Goal: Task Accomplishment & Management: Manage account settings

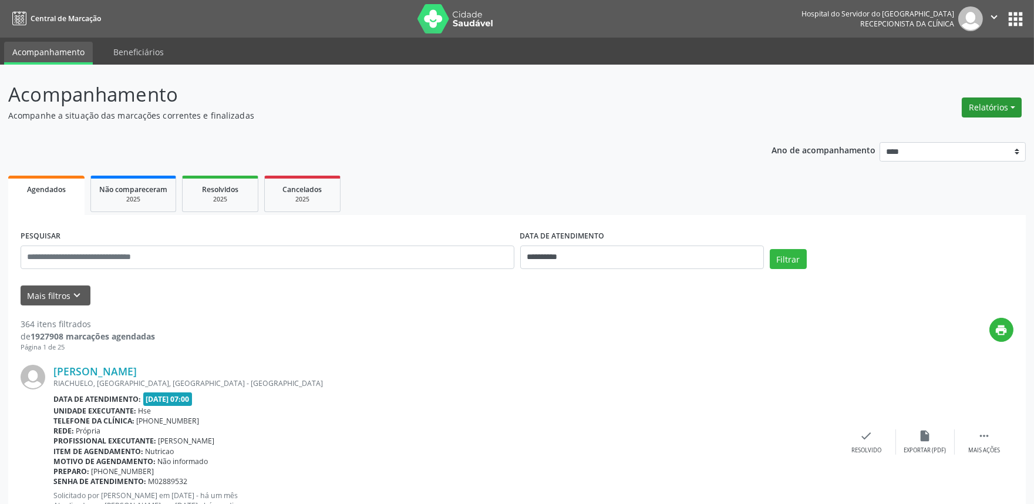
click at [989, 114] on button "Relatórios" at bounding box center [992, 107] width 60 height 20
click at [920, 131] on link "Agendamentos" at bounding box center [958, 132] width 126 height 16
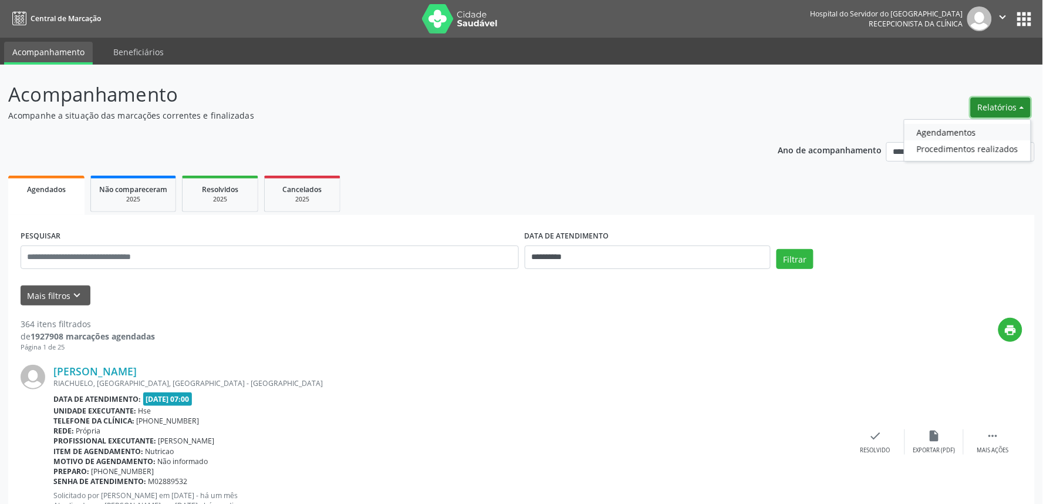
select select "*"
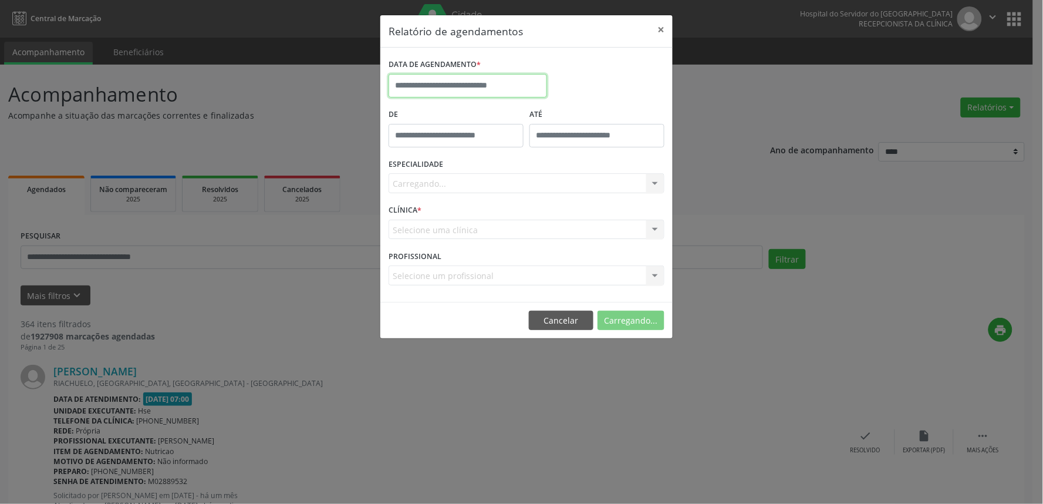
click at [465, 77] on input "text" at bounding box center [468, 85] width 159 height 23
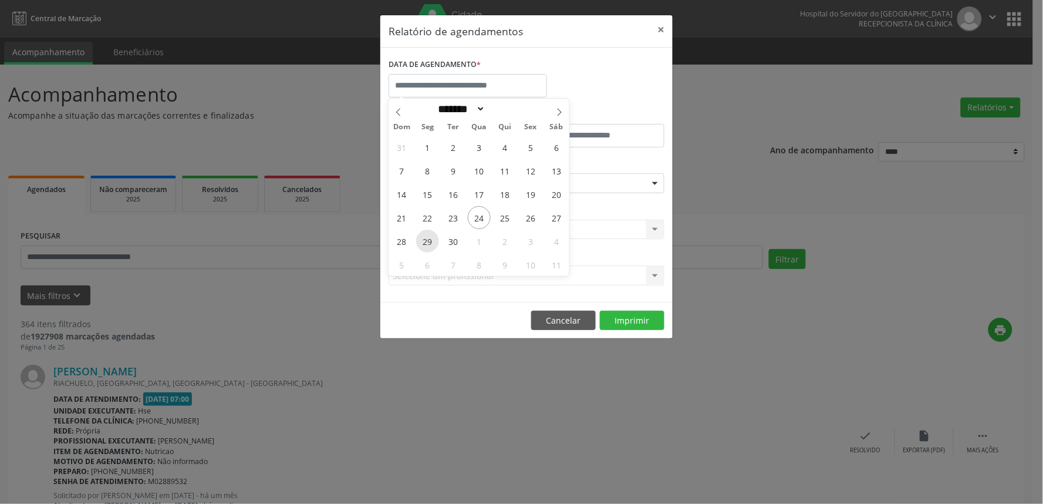
click at [426, 240] on span "29" at bounding box center [427, 241] width 23 height 23
type input "**********"
click at [426, 240] on span "29" at bounding box center [427, 241] width 23 height 23
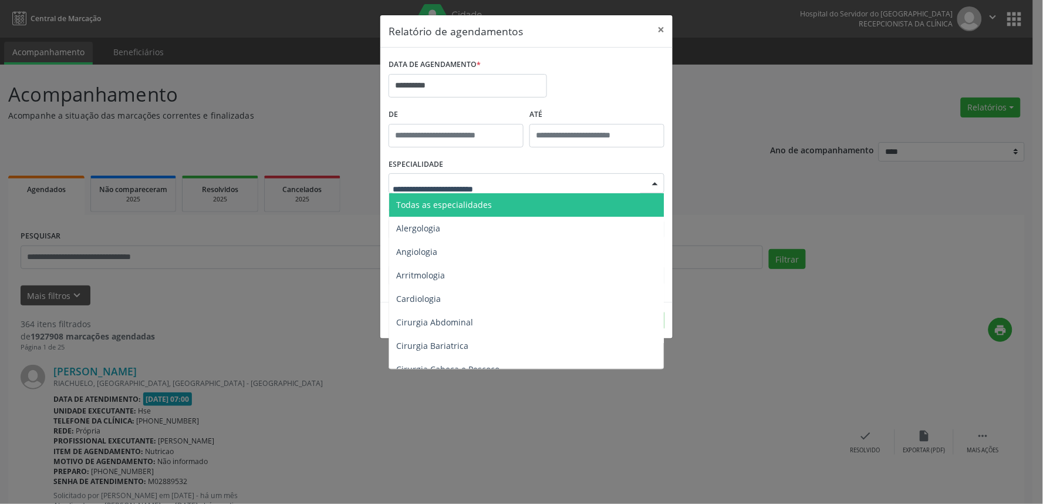
click at [450, 209] on span "Todas as especialidades" at bounding box center [444, 204] width 96 height 11
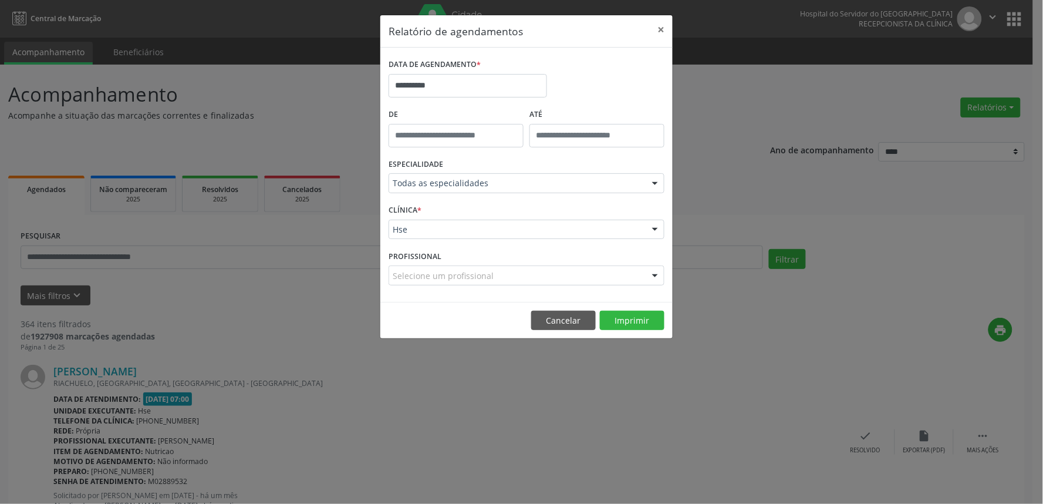
click at [461, 238] on div "Hse" at bounding box center [527, 230] width 276 height 20
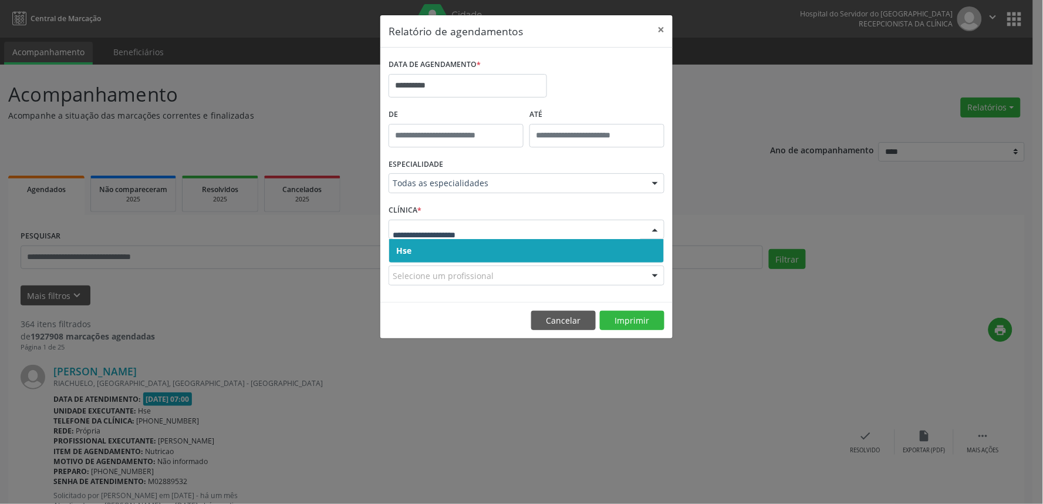
click at [459, 250] on span "Hse" at bounding box center [526, 250] width 275 height 23
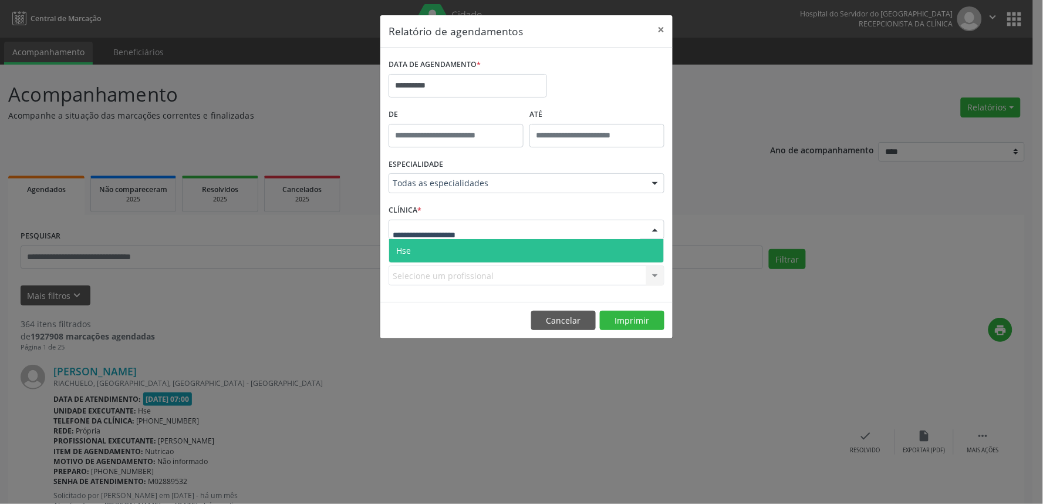
click at [459, 247] on span "Hse" at bounding box center [526, 250] width 275 height 23
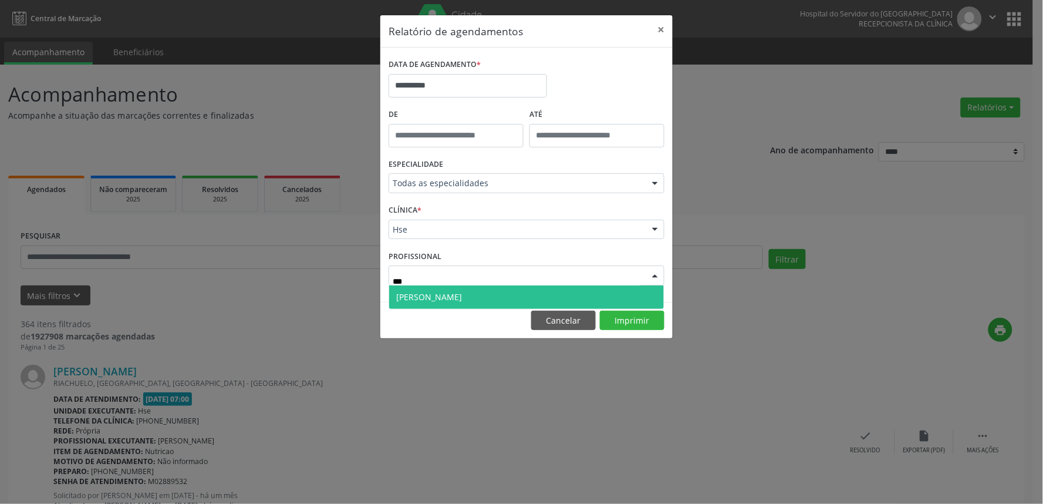
click at [442, 296] on span "[PERSON_NAME]" at bounding box center [429, 296] width 66 height 11
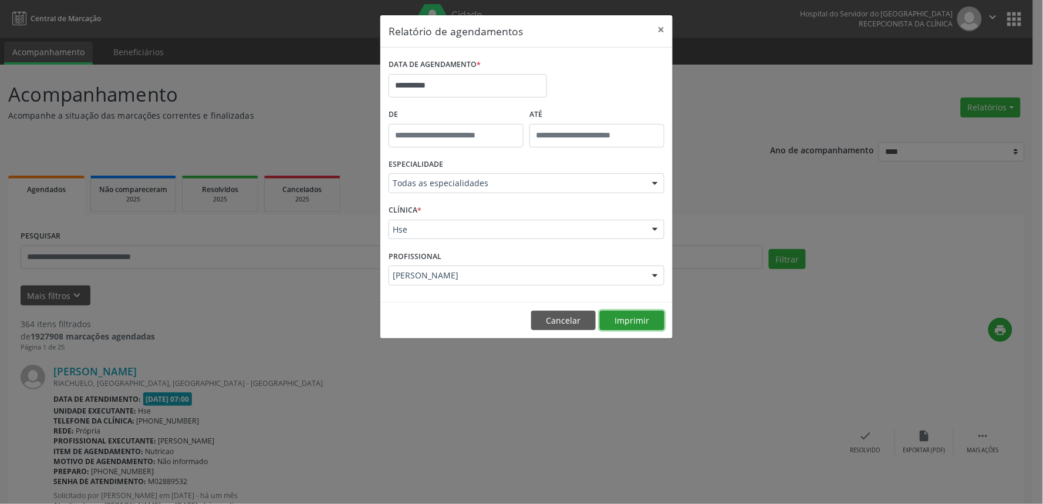
click at [641, 318] on button "Imprimir" at bounding box center [632, 321] width 65 height 20
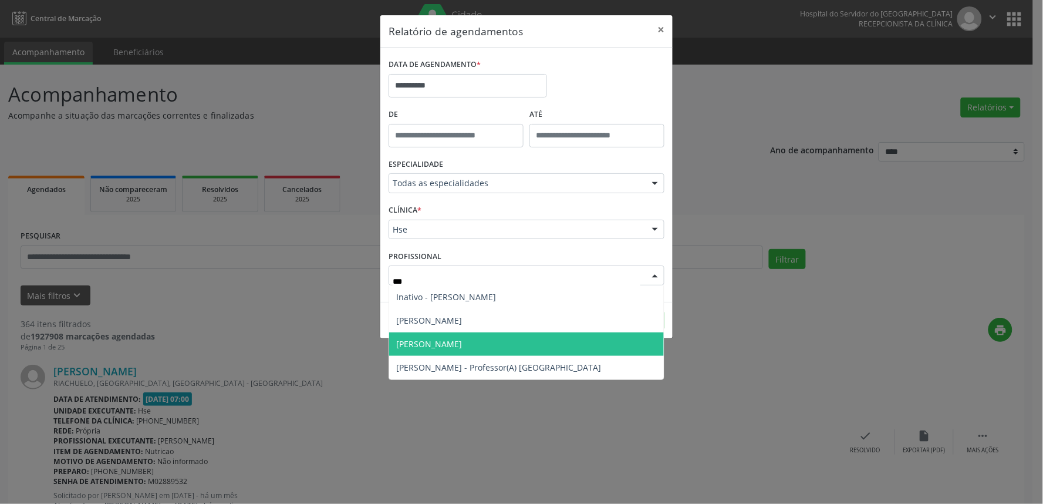
click at [462, 345] on span "[PERSON_NAME]" at bounding box center [429, 343] width 66 height 11
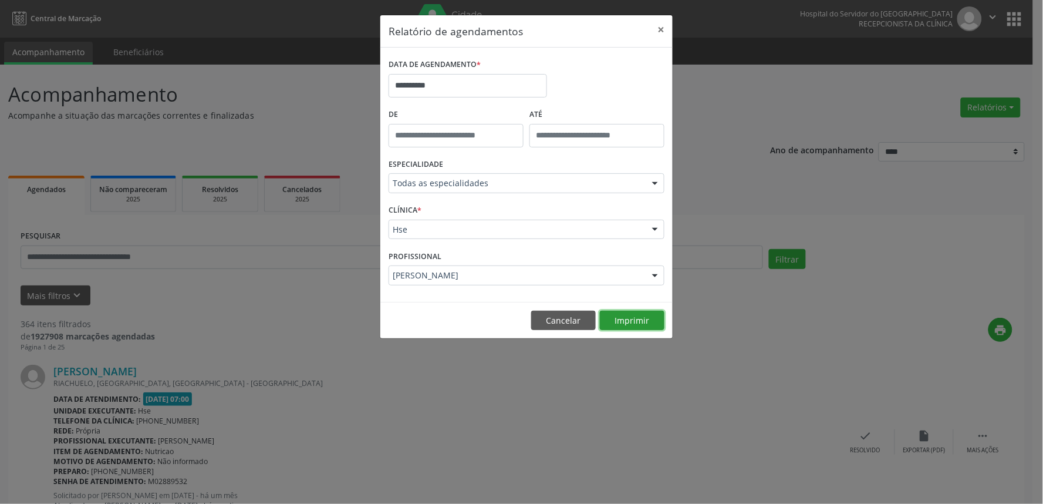
click at [635, 321] on button "Imprimir" at bounding box center [632, 321] width 65 height 20
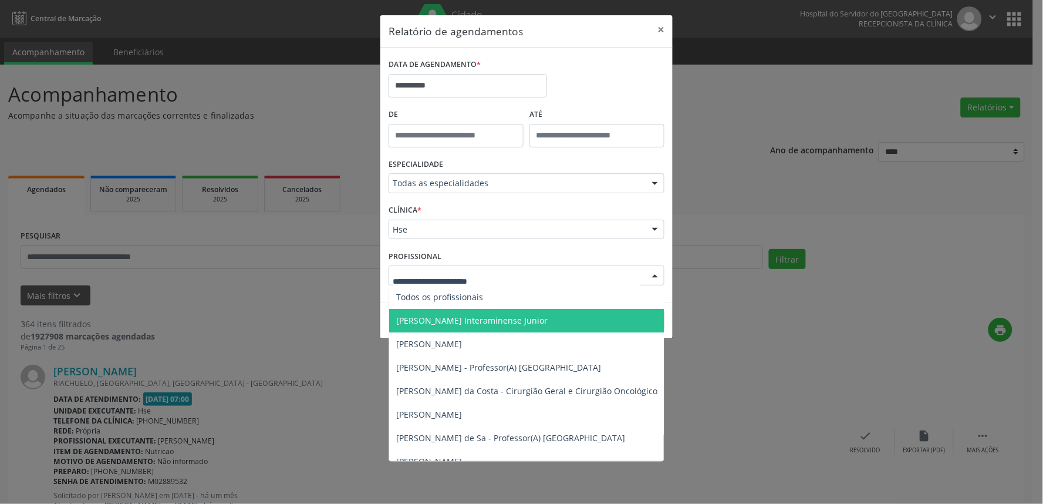
click at [566, 282] on div at bounding box center [527, 275] width 276 height 20
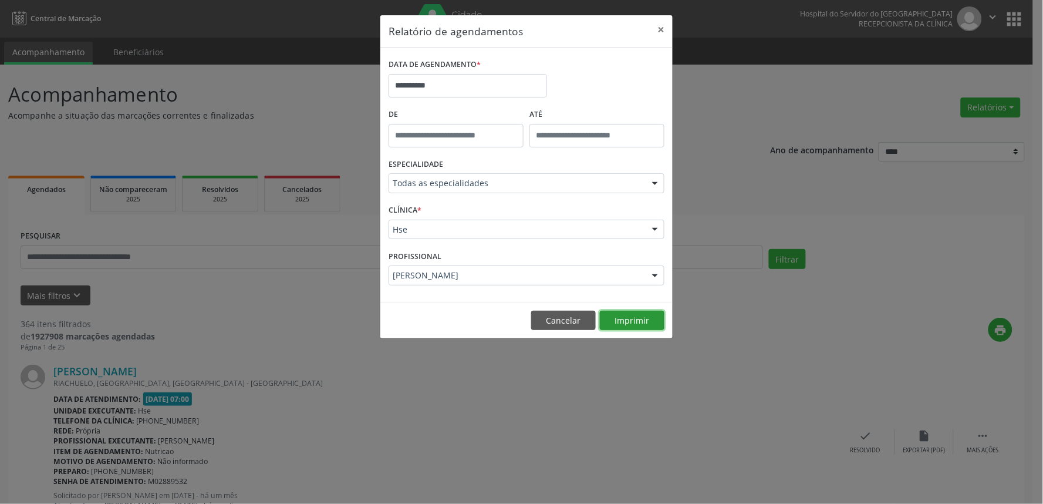
click at [623, 312] on button "Imprimir" at bounding box center [632, 321] width 65 height 20
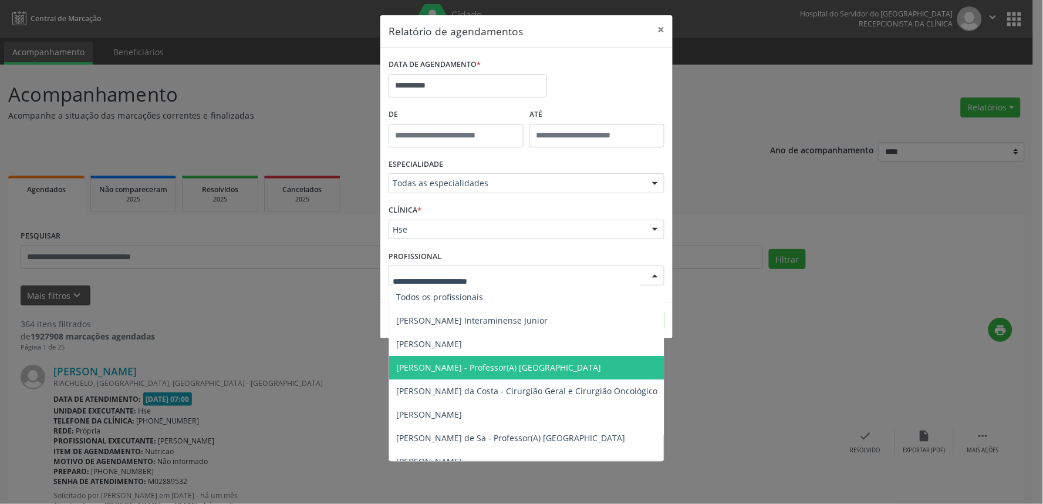
click at [495, 284] on div at bounding box center [527, 275] width 276 height 20
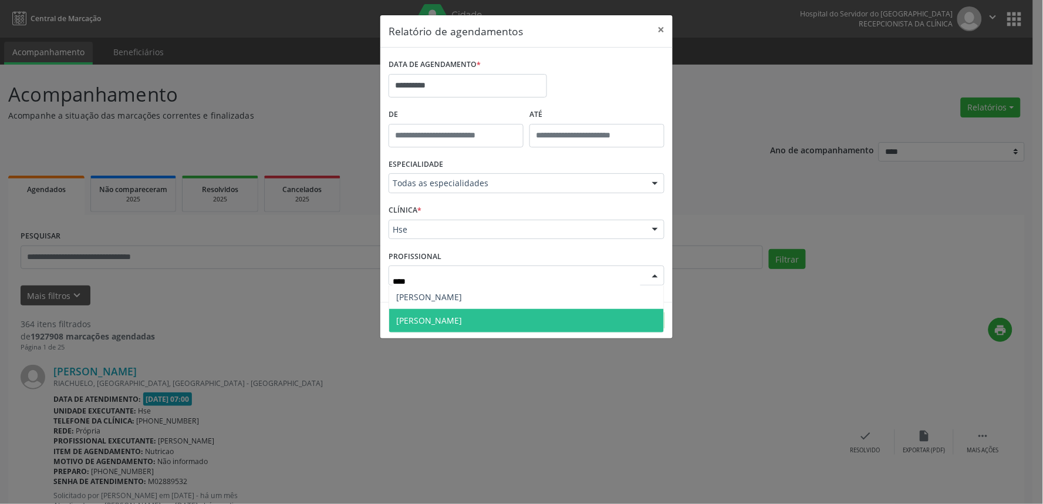
click at [494, 309] on span "[PERSON_NAME]" at bounding box center [526, 320] width 275 height 23
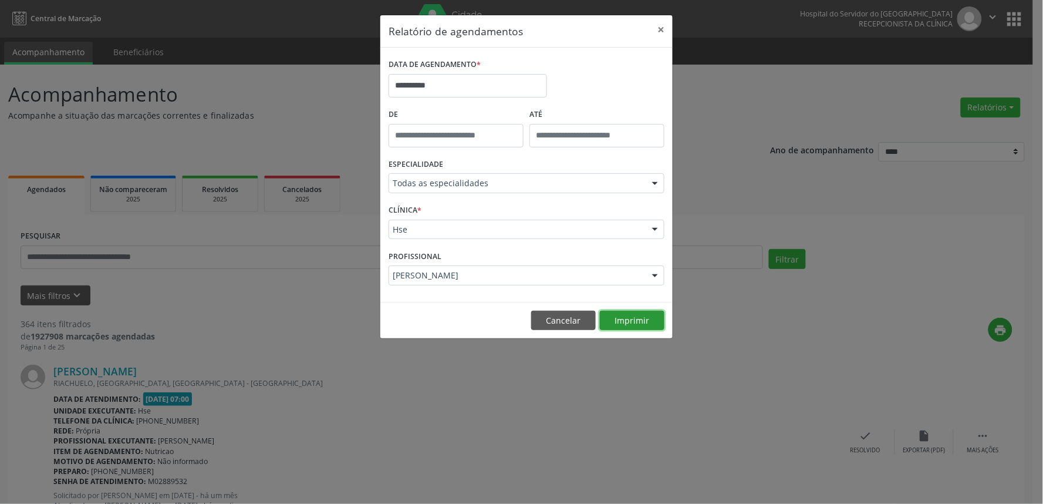
click at [655, 315] on button "Imprimir" at bounding box center [632, 321] width 65 height 20
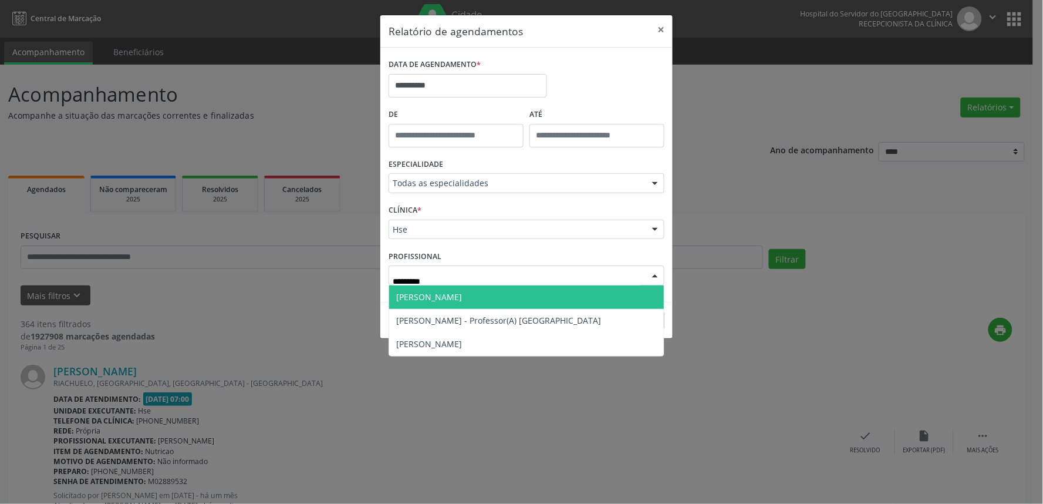
click at [462, 292] on span "[PERSON_NAME]" at bounding box center [429, 296] width 66 height 11
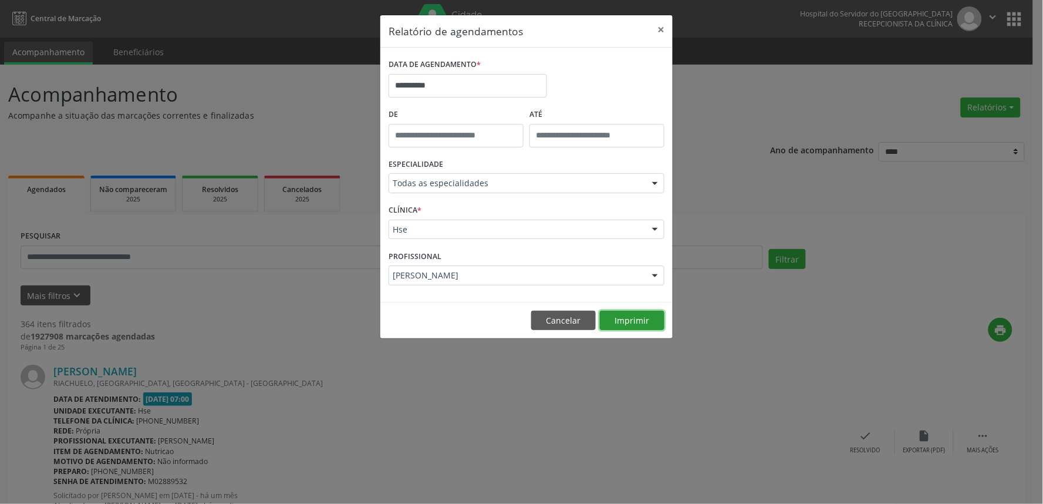
click at [621, 315] on button "Imprimir" at bounding box center [632, 321] width 65 height 20
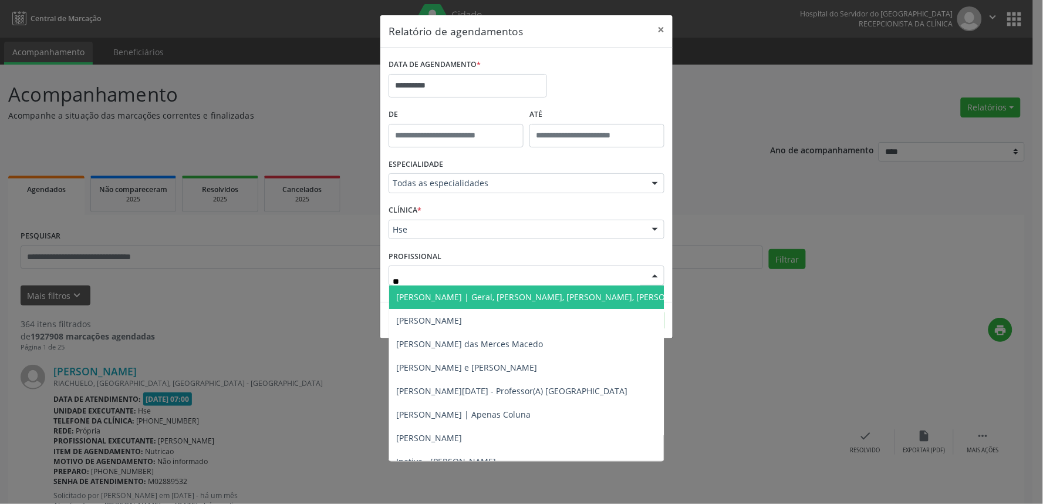
type input "***"
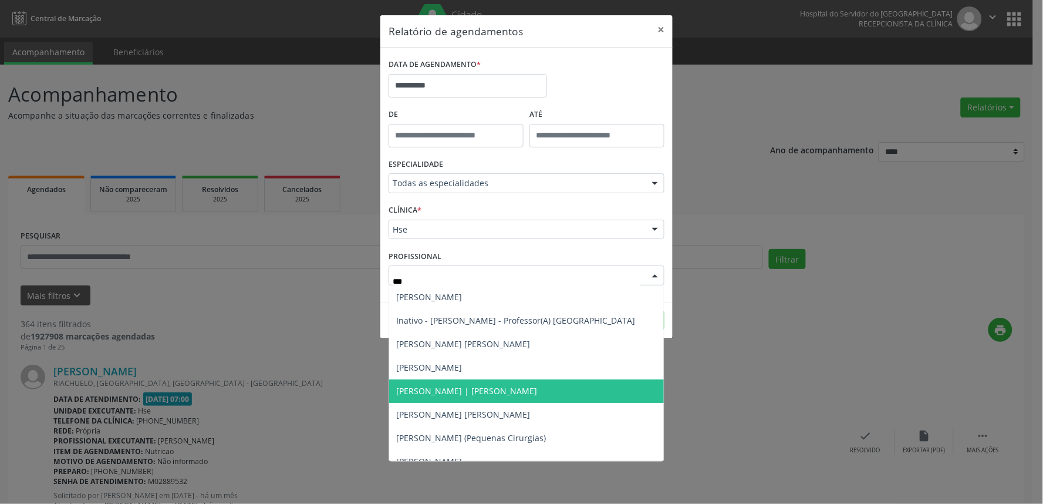
click at [487, 383] on span "[PERSON_NAME] | [PERSON_NAME]" at bounding box center [526, 390] width 275 height 23
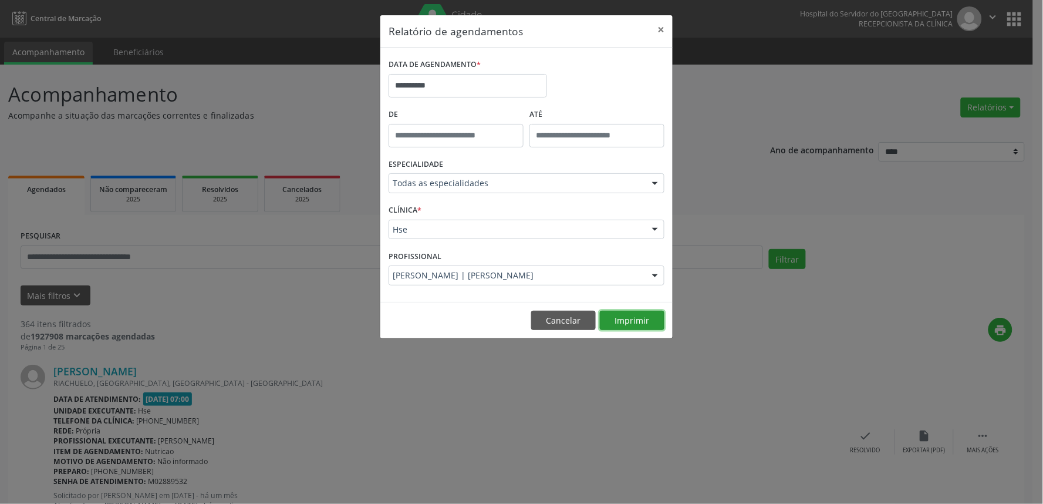
click at [653, 319] on button "Imprimir" at bounding box center [632, 321] width 65 height 20
click at [667, 26] on button "×" at bounding box center [660, 29] width 23 height 29
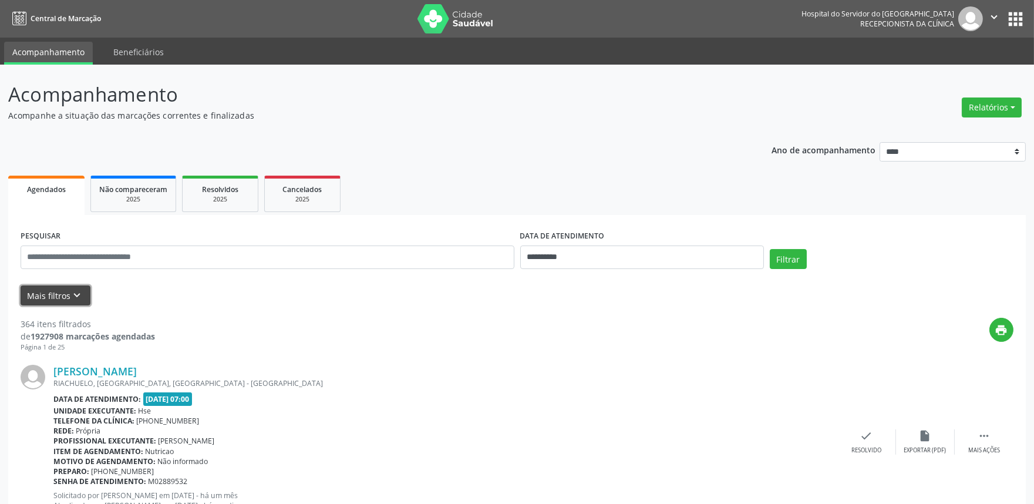
click at [66, 290] on button "Mais filtros keyboard_arrow_down" at bounding box center [56, 295] width 70 height 21
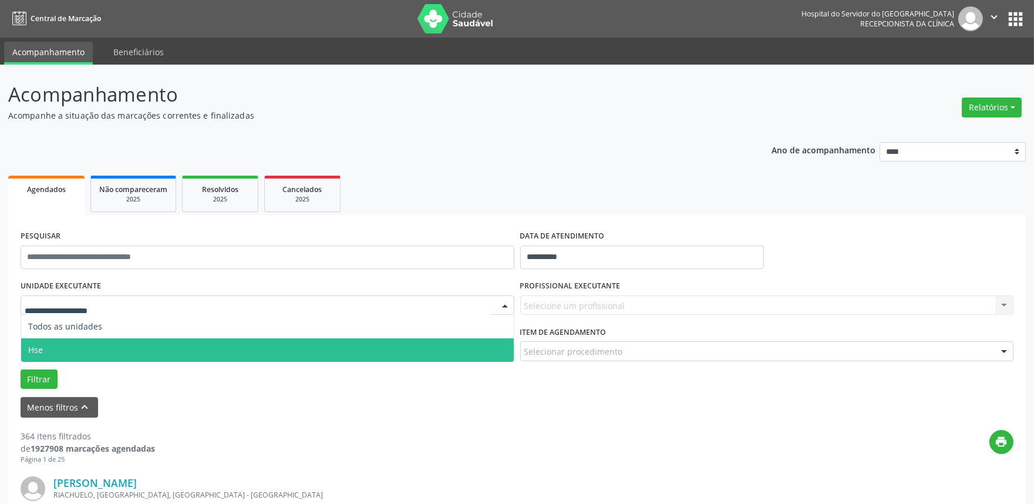
click at [63, 356] on span "Hse" at bounding box center [267, 349] width 493 height 23
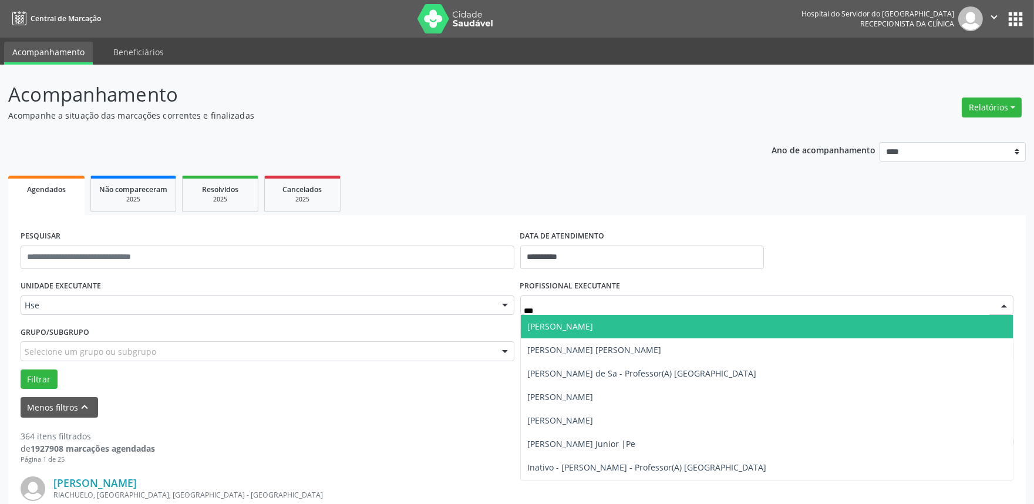
type input "****"
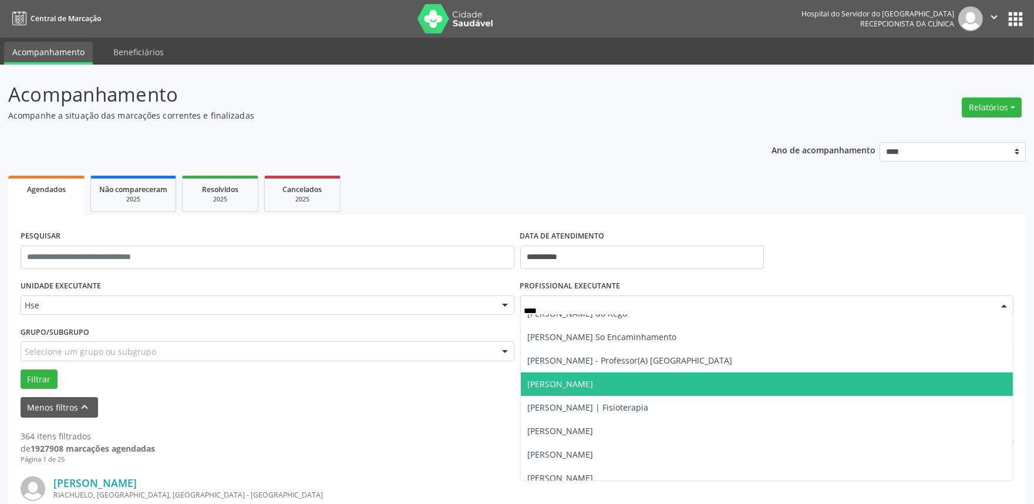
scroll to position [163, 0]
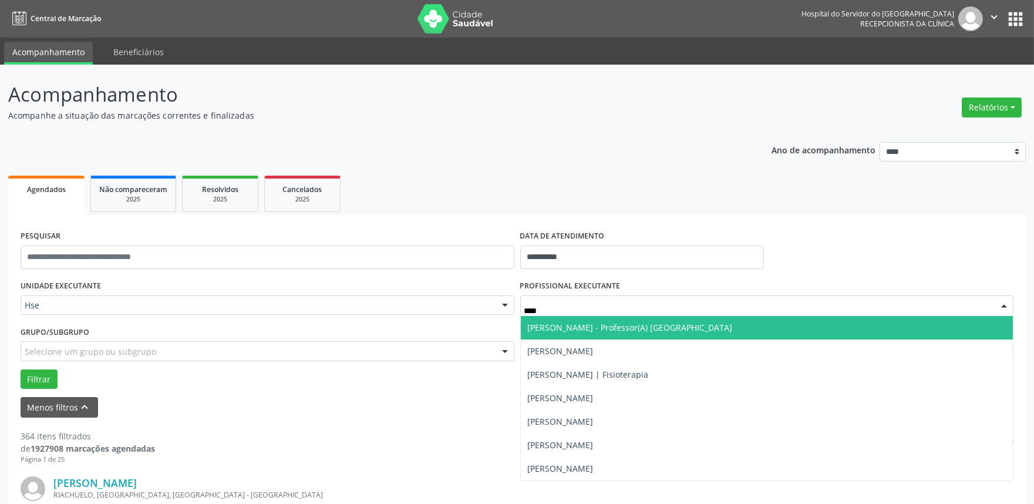
click at [676, 322] on span "[PERSON_NAME] - Professor(A) [GEOGRAPHIC_DATA]" at bounding box center [630, 327] width 205 height 11
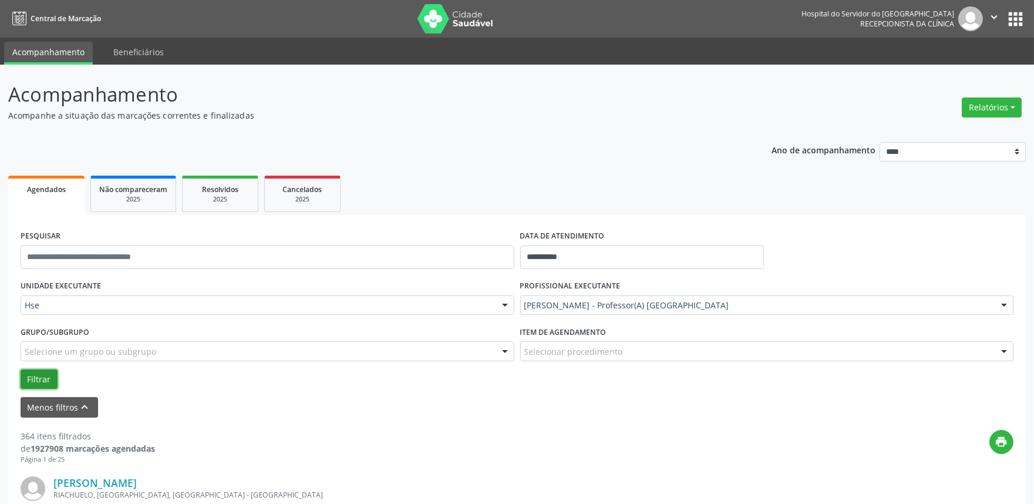
click at [36, 382] on button "Filtrar" at bounding box center [39, 379] width 37 height 20
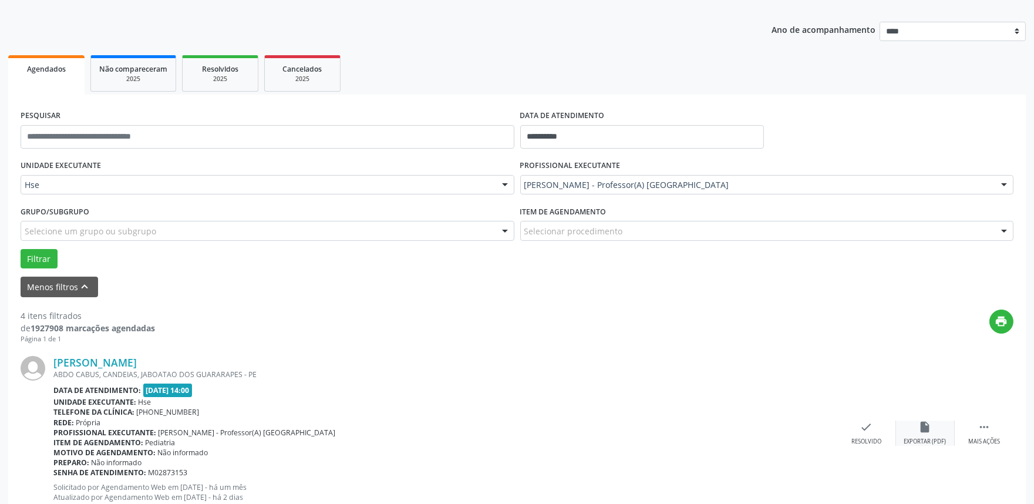
scroll to position [196, 0]
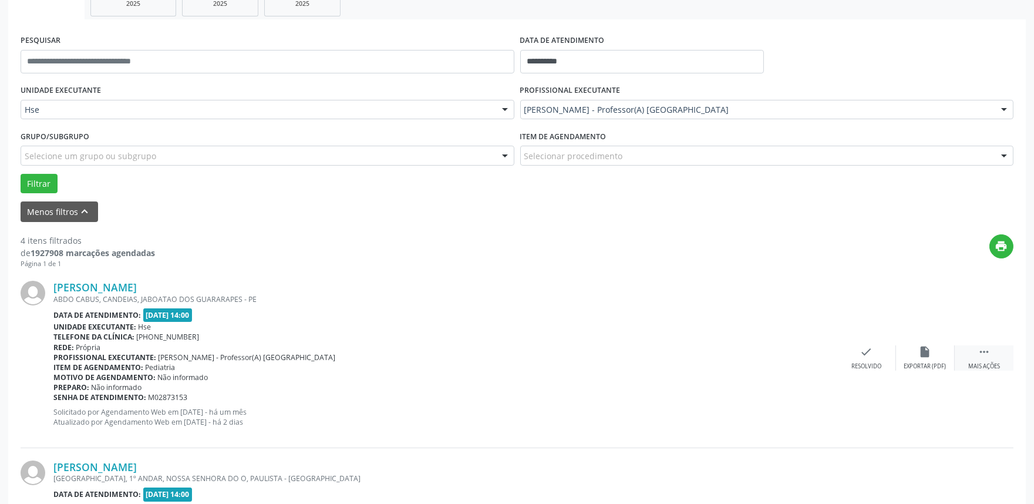
click at [1010, 353] on div " Mais ações" at bounding box center [984, 357] width 59 height 25
click at [935, 363] on div "Não compareceu" at bounding box center [925, 366] width 50 height 8
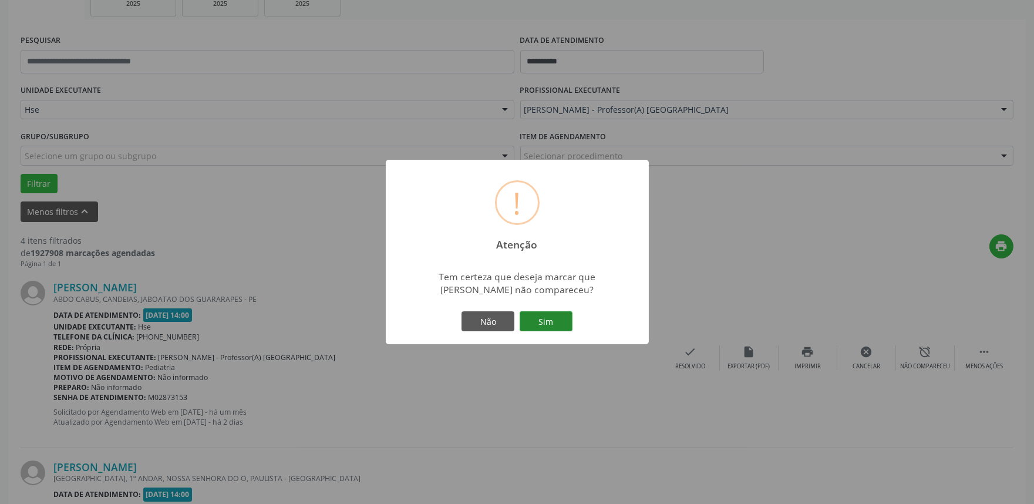
click at [539, 312] on button "Sim" at bounding box center [546, 321] width 53 height 20
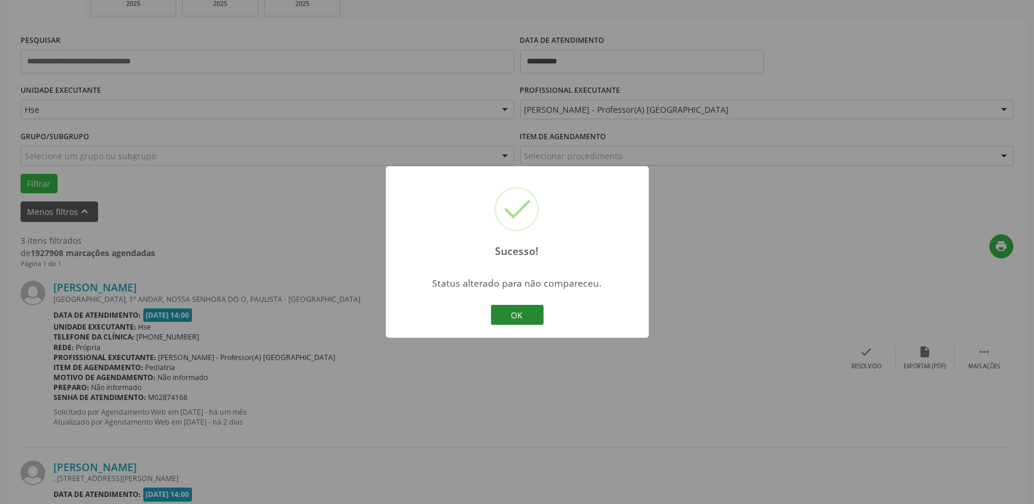
click at [511, 309] on button "OK" at bounding box center [517, 315] width 53 height 20
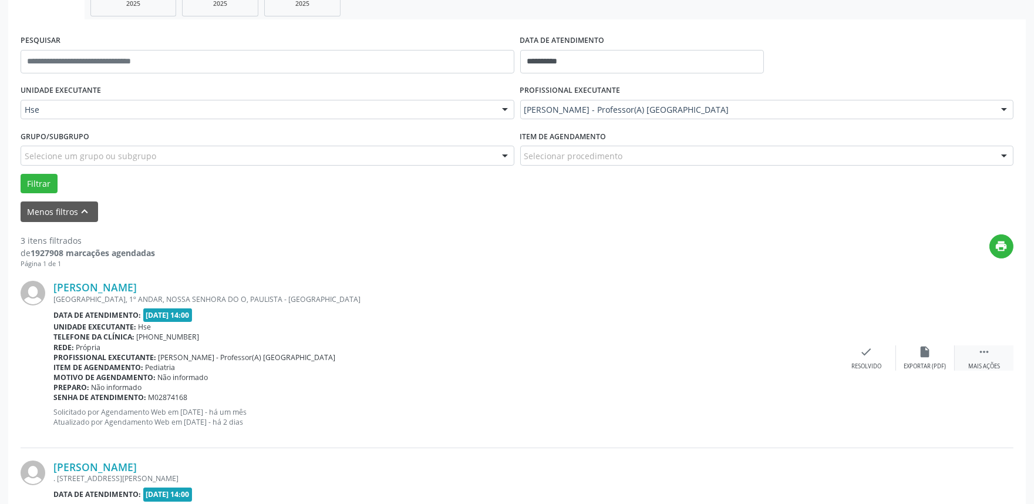
click at [983, 360] on div " Mais ações" at bounding box center [984, 357] width 59 height 25
click at [922, 356] on icon "alarm_off" at bounding box center [925, 351] width 13 height 13
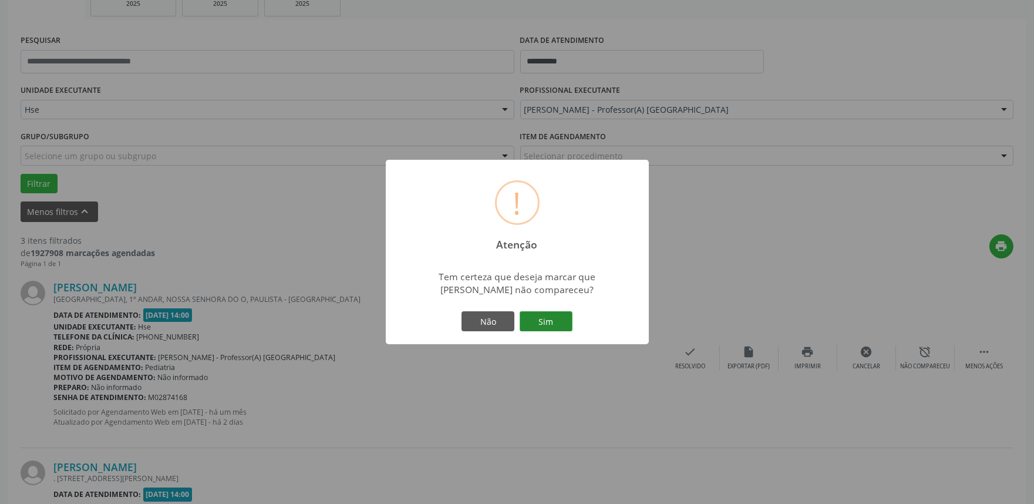
click at [551, 326] on button "Sim" at bounding box center [546, 321] width 53 height 20
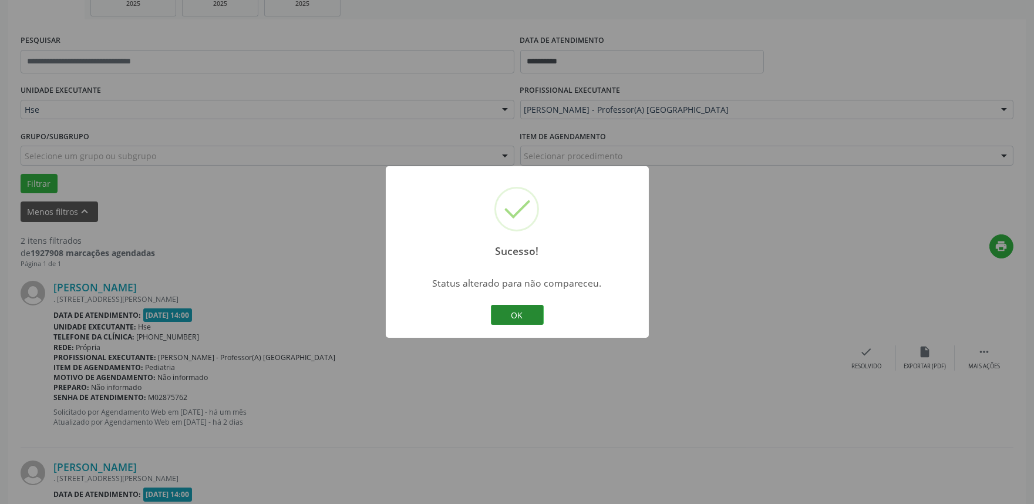
click at [499, 309] on button "OK" at bounding box center [517, 315] width 53 height 20
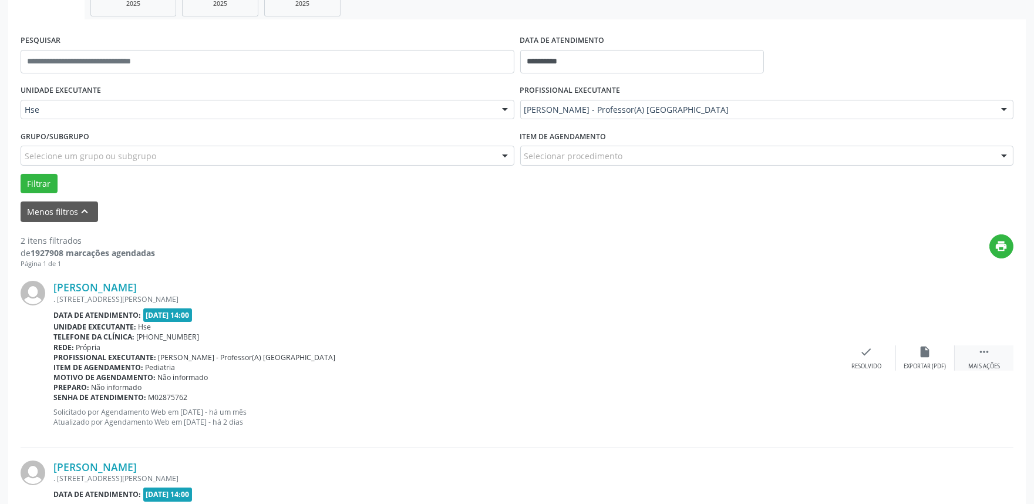
click at [971, 352] on div " Mais ações" at bounding box center [984, 357] width 59 height 25
click at [924, 358] on div "alarm_off Não compareceu" at bounding box center [925, 357] width 59 height 25
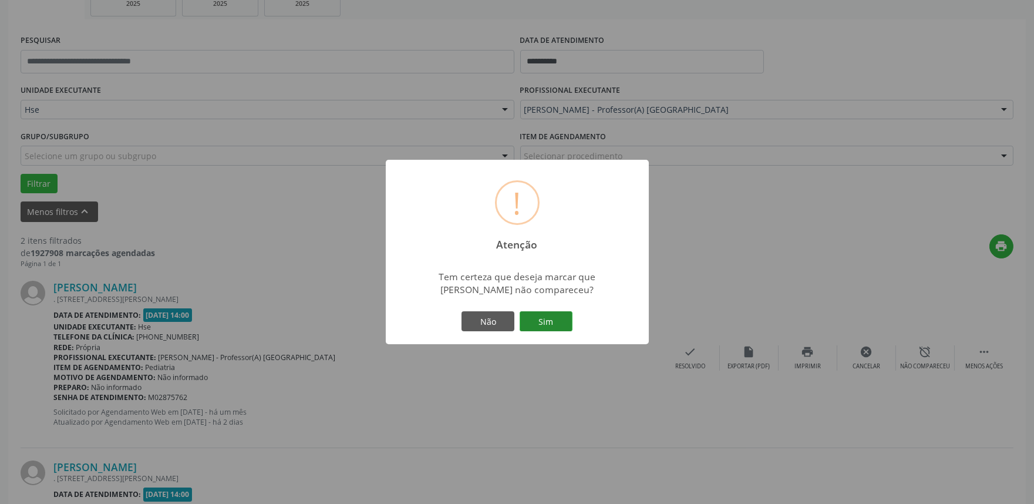
click at [539, 316] on button "Sim" at bounding box center [546, 321] width 53 height 20
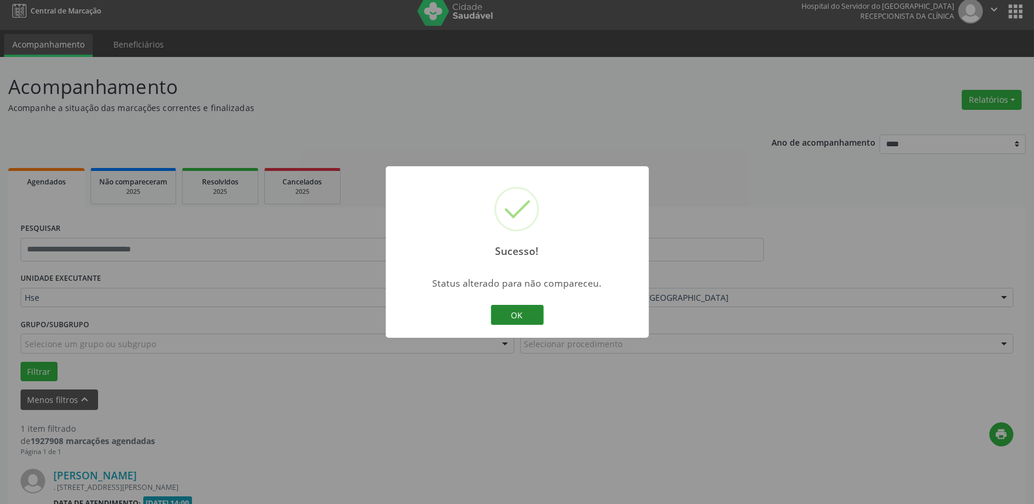
scroll to position [159, 0]
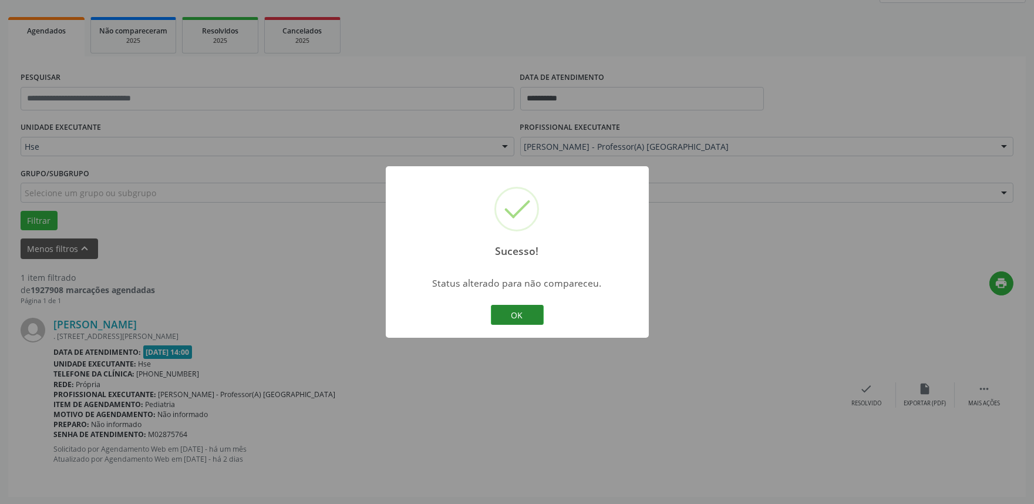
click at [530, 308] on button "OK" at bounding box center [517, 315] width 53 height 20
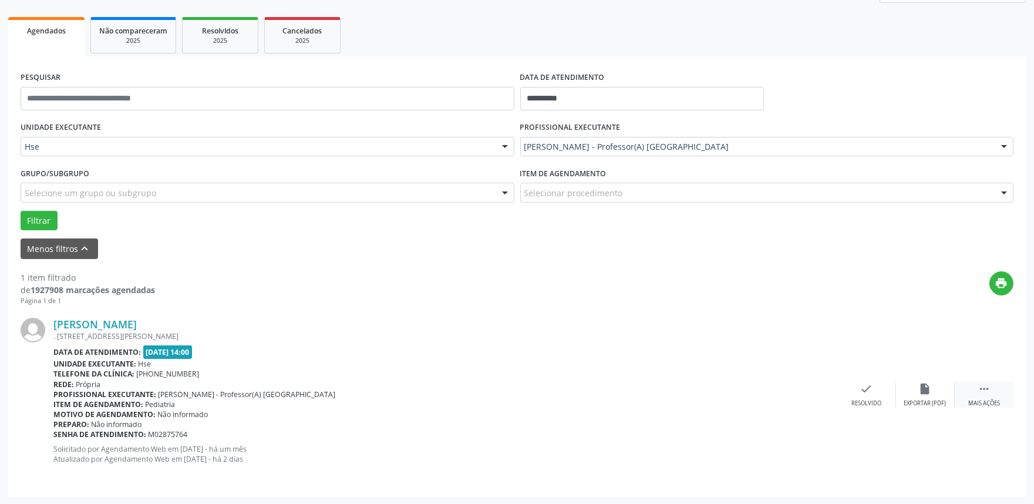
click at [999, 396] on div " Mais ações" at bounding box center [984, 394] width 59 height 25
click at [928, 402] on div "Não compareceu" at bounding box center [925, 403] width 50 height 8
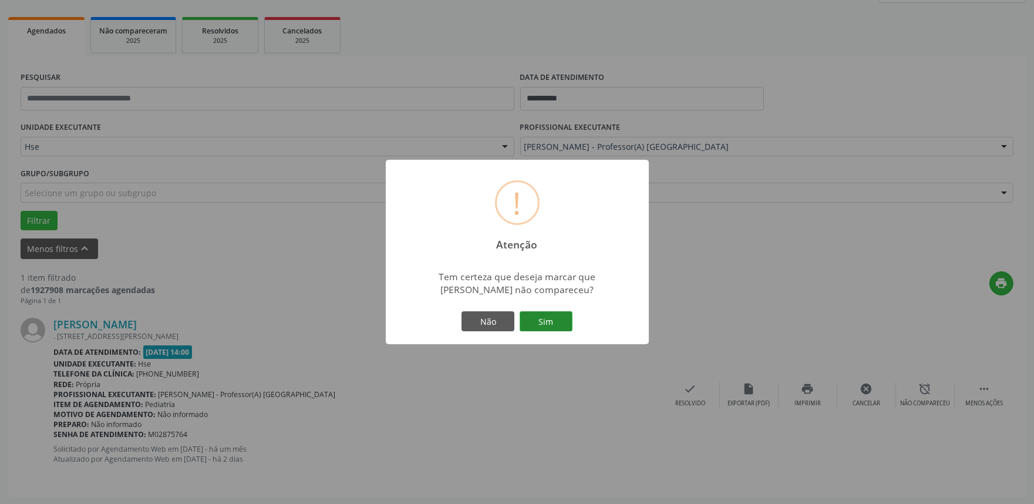
click at [547, 318] on button "Sim" at bounding box center [546, 321] width 53 height 20
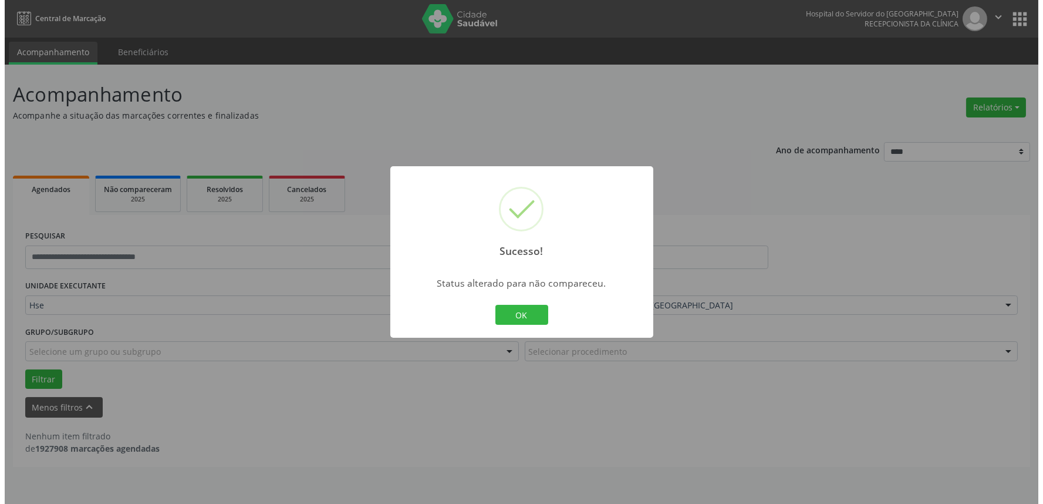
scroll to position [0, 0]
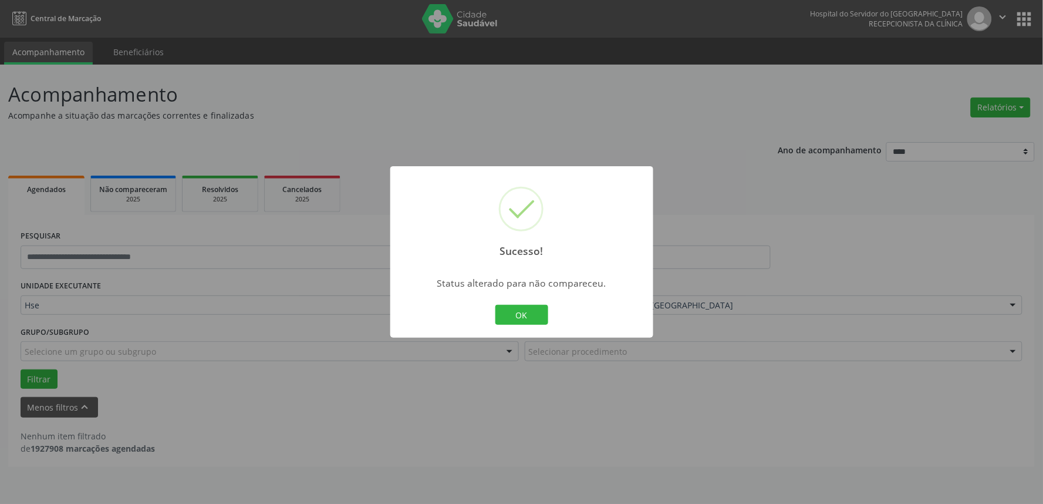
click at [490, 298] on div "Sucesso! × Status alterado para não compareceu. OK Cancel" at bounding box center [521, 251] width 263 height 171
click at [529, 315] on button "OK" at bounding box center [522, 315] width 53 height 20
